Goal: Contribute content

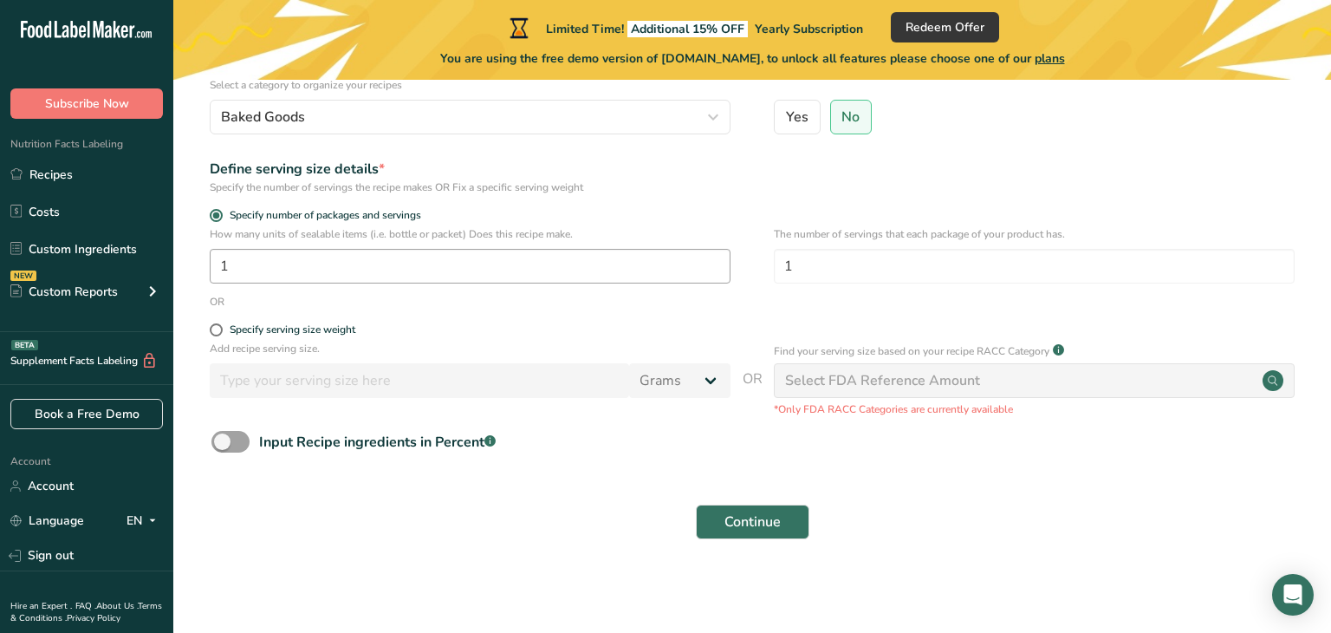
type input "Decorated Sugar Cookie"
click at [573, 276] on input "1" at bounding box center [470, 266] width 521 height 35
click at [214, 330] on span at bounding box center [216, 329] width 13 height 13
click at [214, 330] on input "Specify serving size weight" at bounding box center [215, 329] width 11 height 11
radio input "true"
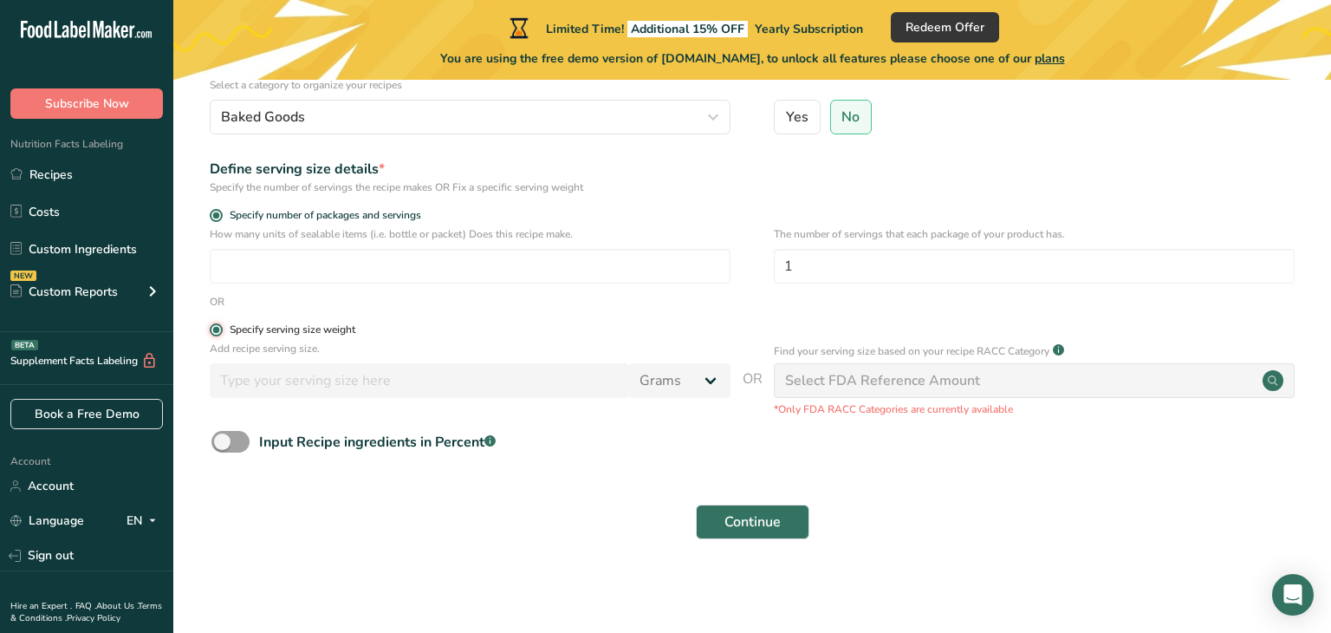
radio input "false"
